Goal: Task Accomplishment & Management: Manage account settings

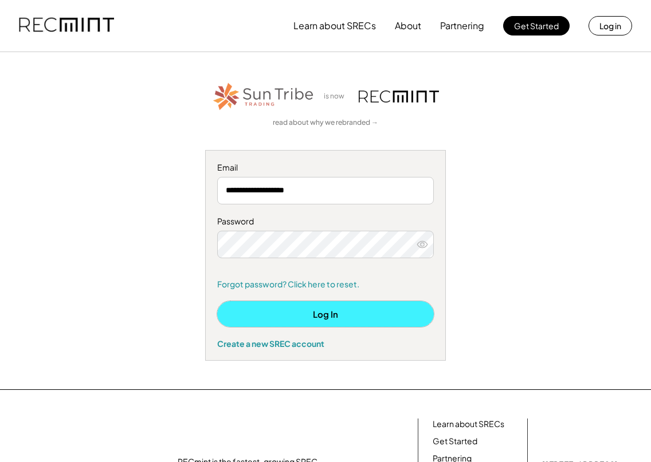
click at [325, 312] on button "Log In" at bounding box center [325, 314] width 217 height 26
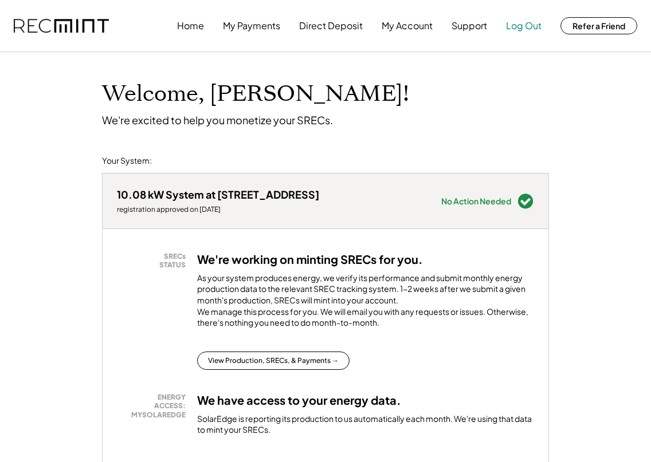
click at [531, 25] on button "Log Out" at bounding box center [524, 25] width 36 height 23
